Goal: Check status: Check status

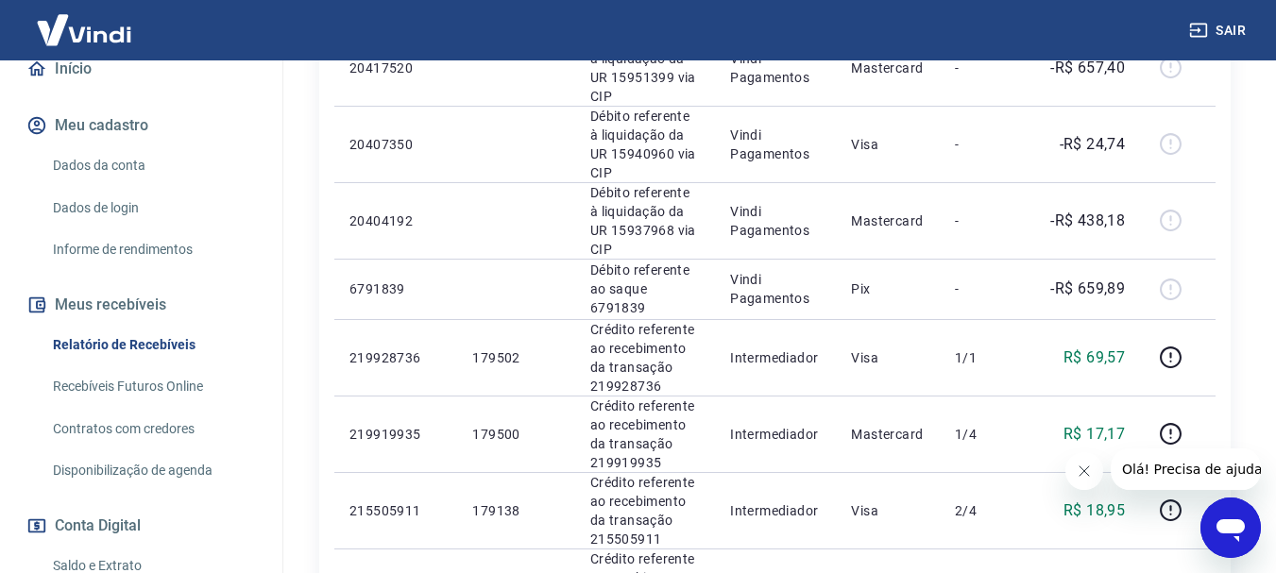
scroll to position [944, 0]
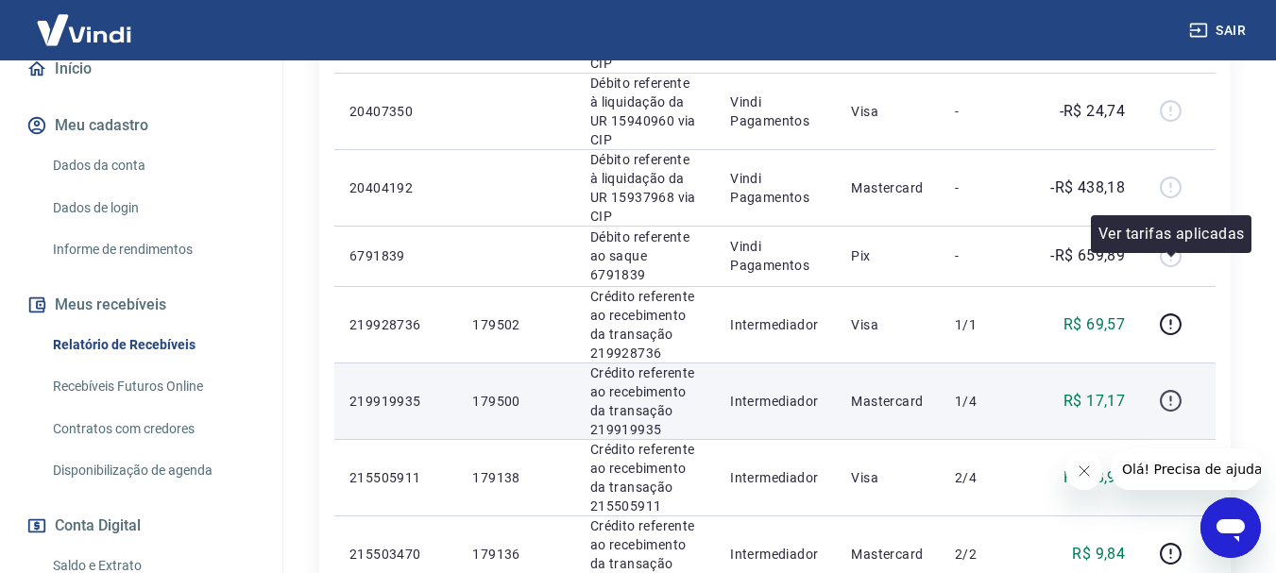
click at [1171, 396] on icon "button" at bounding box center [1170, 399] width 2 height 6
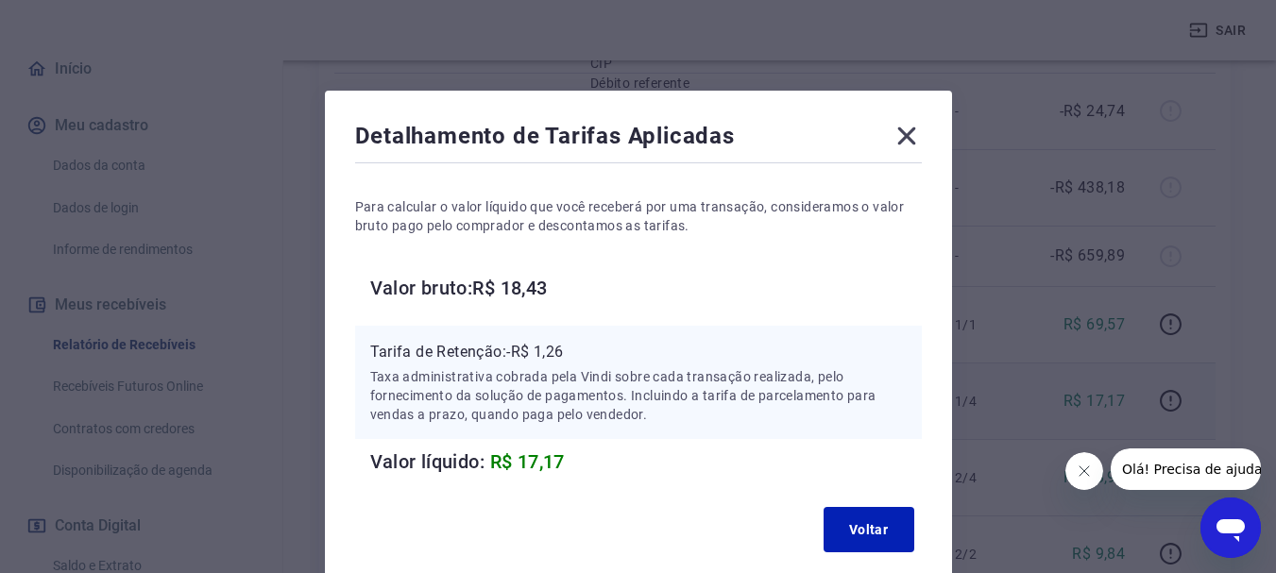
click at [906, 139] on icon at bounding box center [906, 136] width 30 height 30
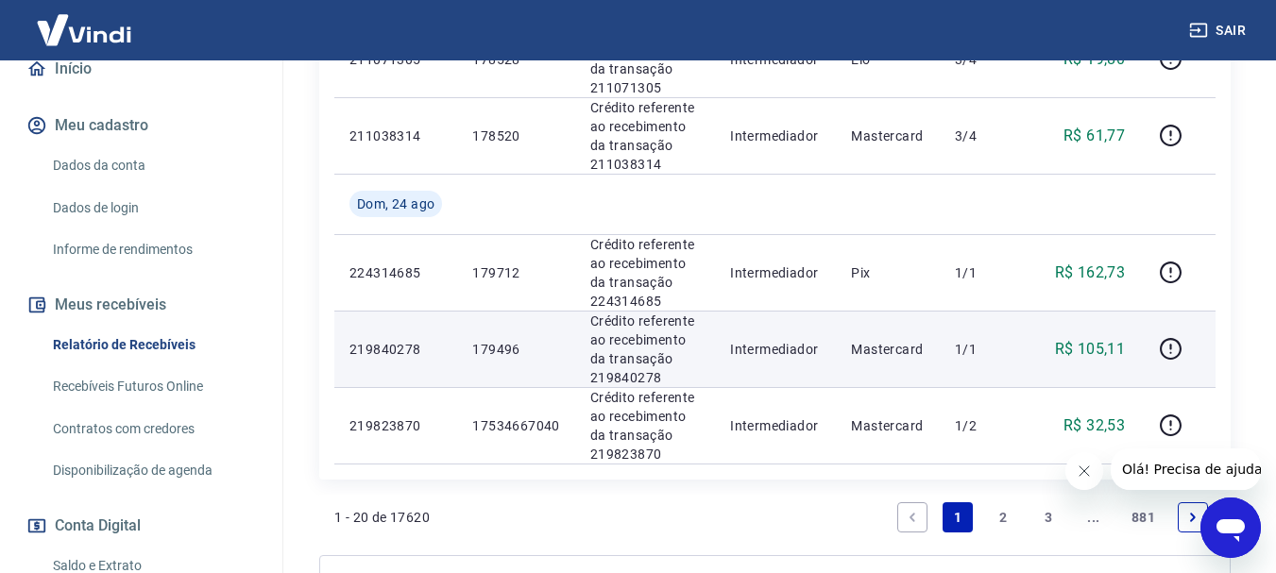
scroll to position [1741, 0]
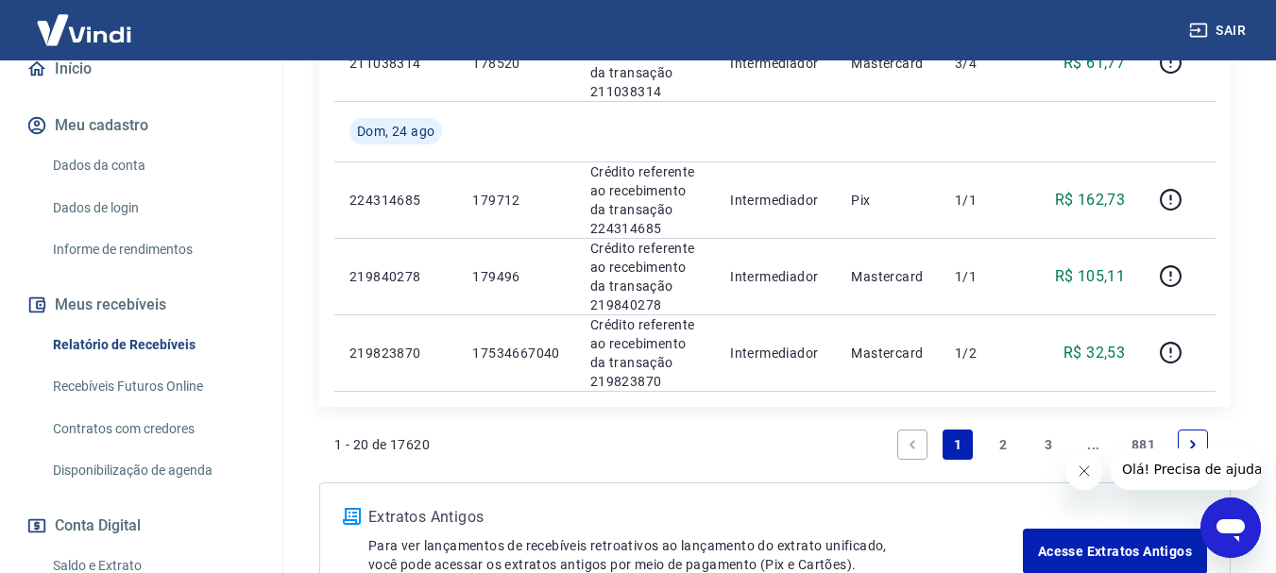
click at [1000, 430] on link "2" at bounding box center [1003, 445] width 30 height 30
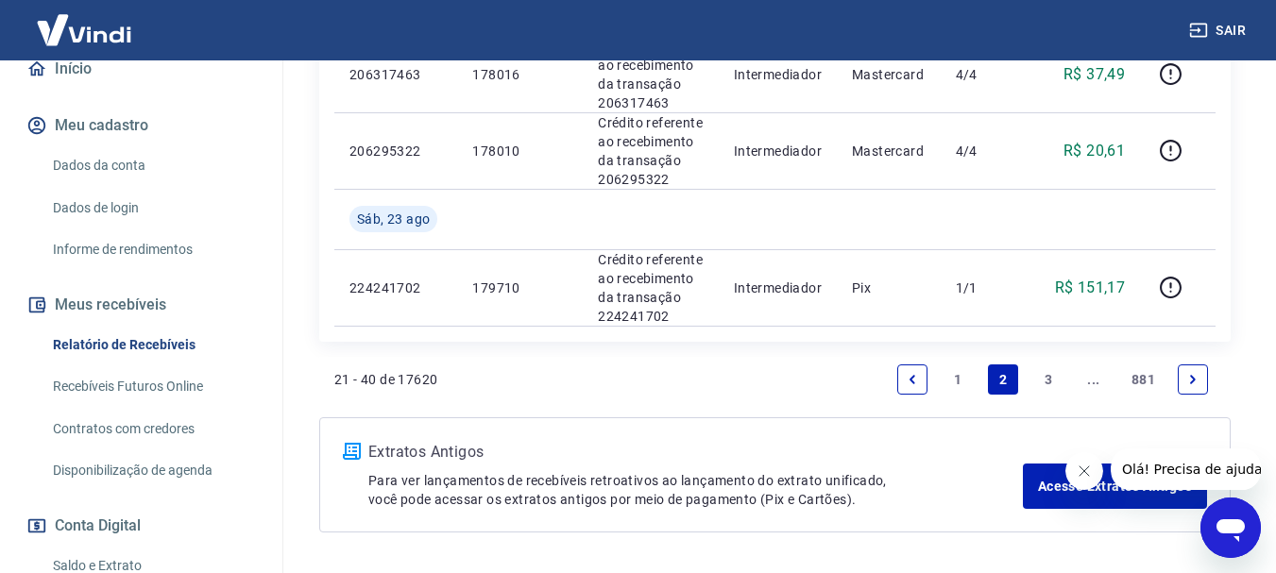
scroll to position [1886, 0]
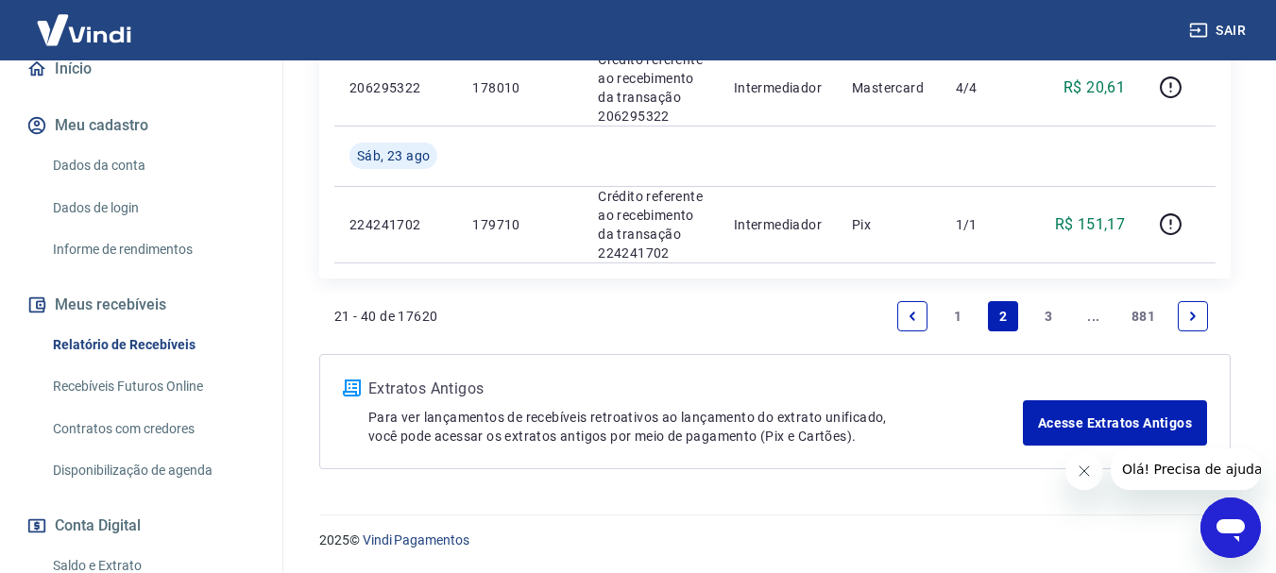
click at [956, 315] on link "1" at bounding box center [957, 316] width 30 height 30
